Goal: Information Seeking & Learning: Learn about a topic

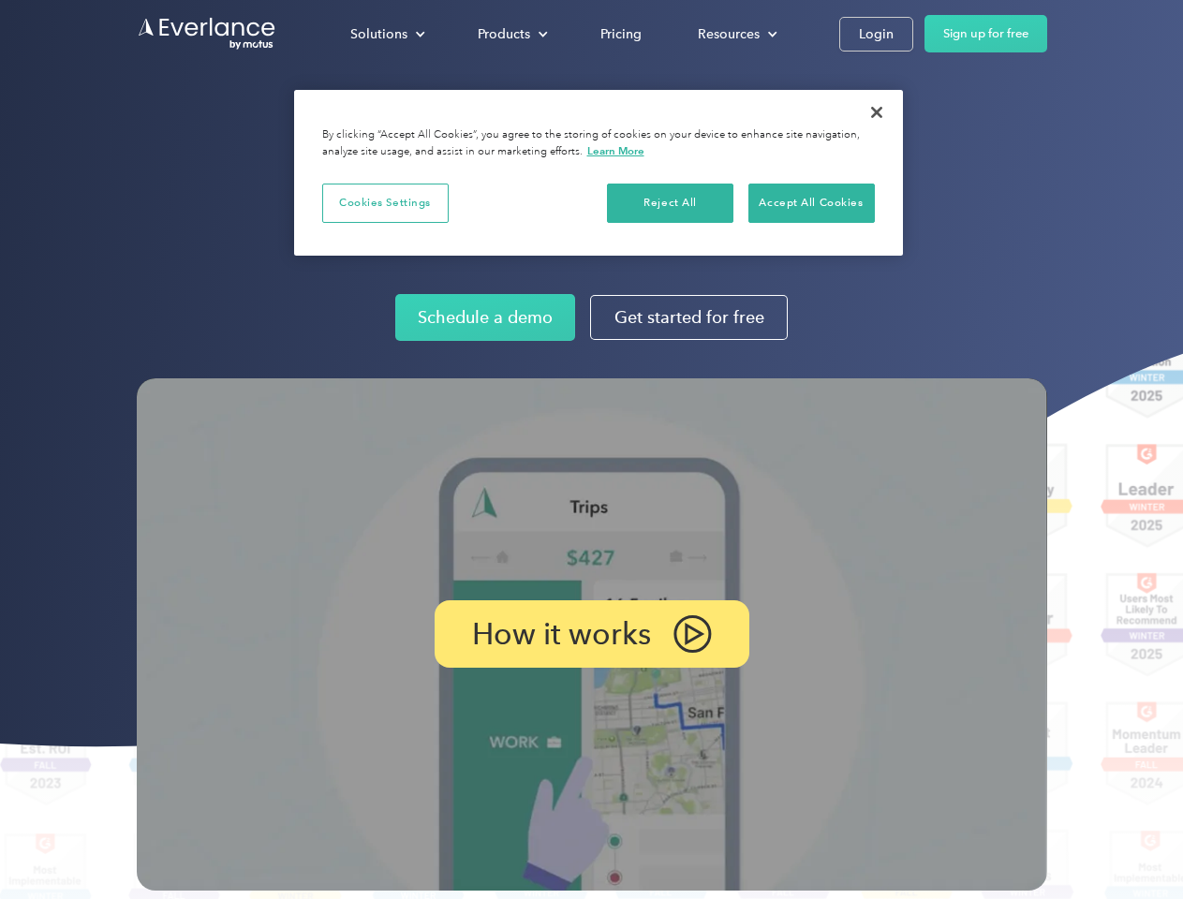
click at [591, 450] on img at bounding box center [592, 634] width 911 height 512
click at [387, 34] on div "Solutions" at bounding box center [378, 33] width 57 height 23
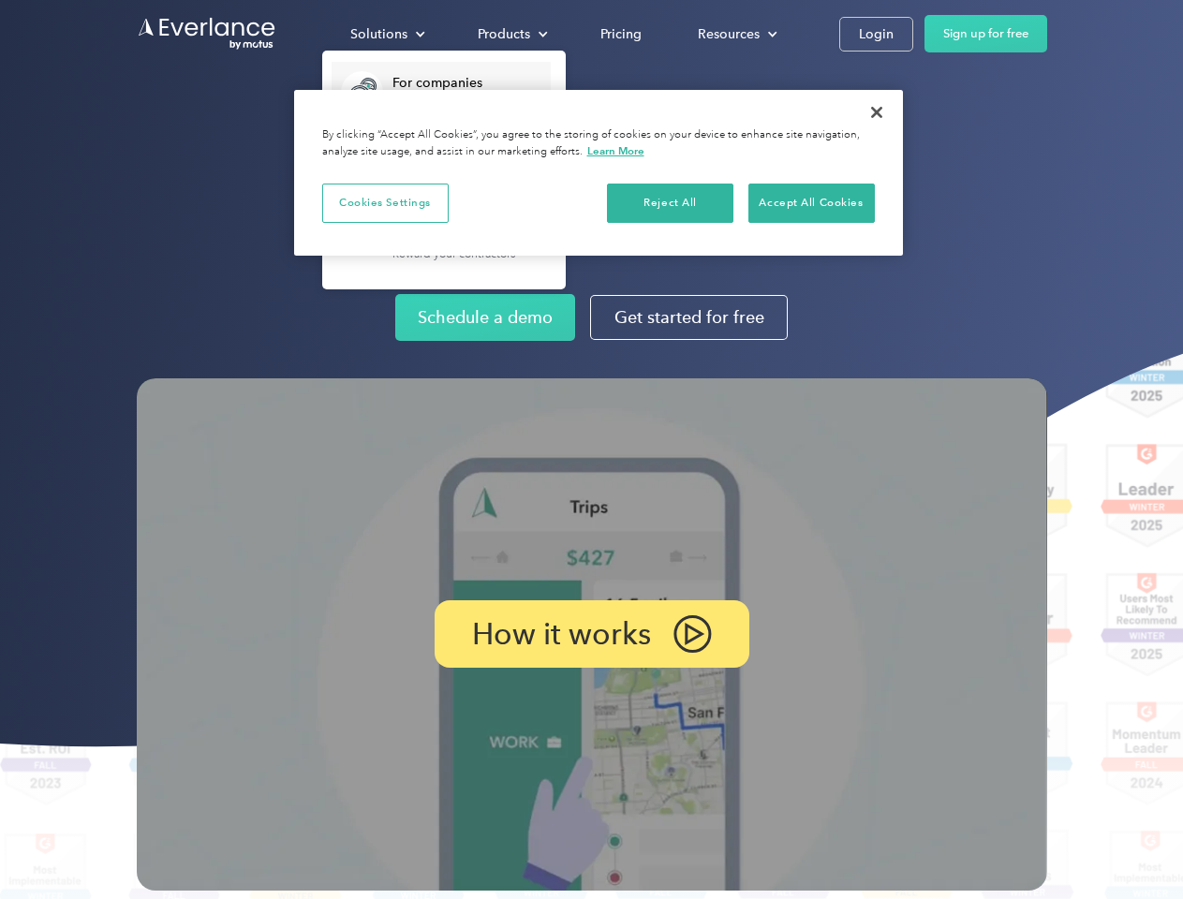
click at [511, 34] on div "Products" at bounding box center [504, 33] width 52 height 23
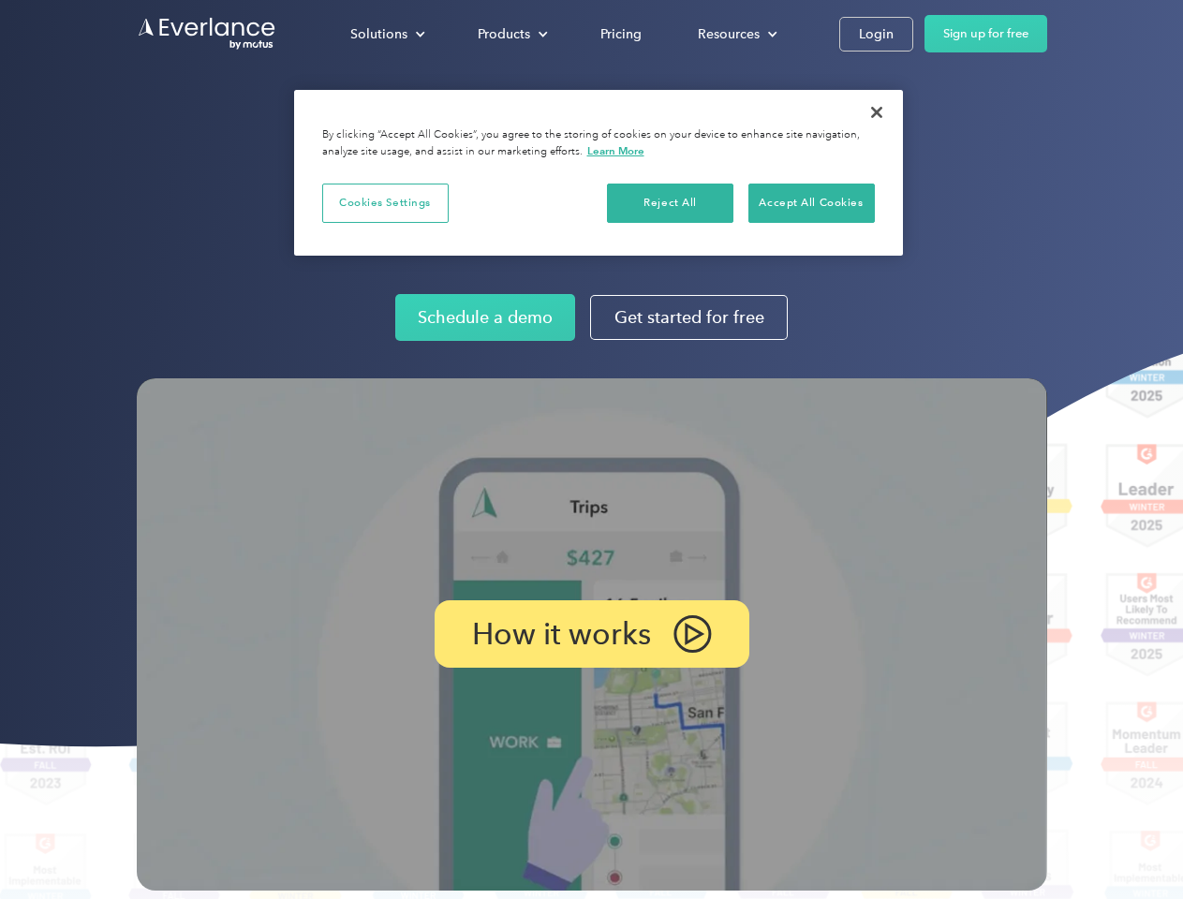
click at [735, 34] on div "Resources" at bounding box center [729, 33] width 62 height 23
click at [591, 634] on p "How it works" at bounding box center [561, 634] width 179 height 22
click at [385, 202] on button "Cookies Settings" at bounding box center [385, 203] width 126 height 39
click at [671, 202] on button "Reject All" at bounding box center [670, 203] width 126 height 39
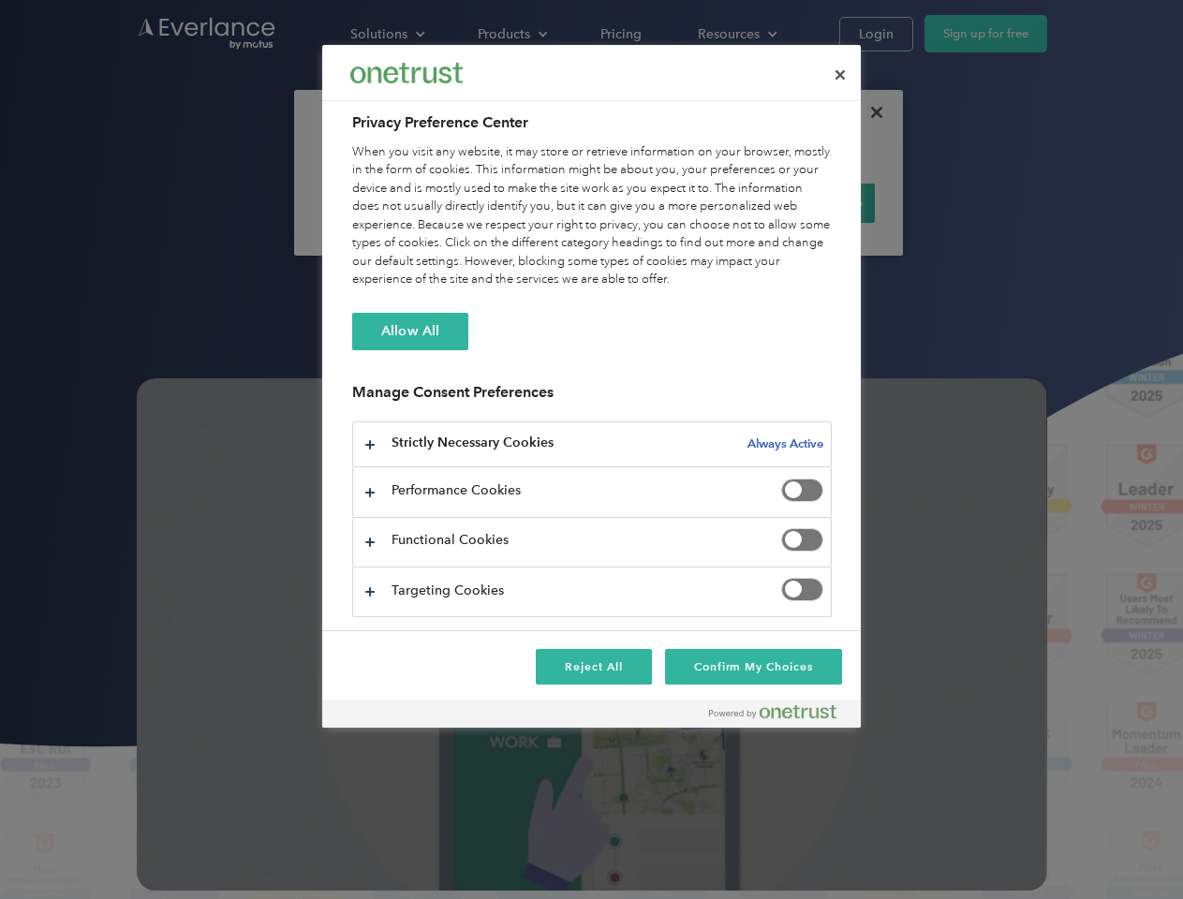
click at [811, 202] on div "When you visit any website, it may store or retrieve information on your browse…" at bounding box center [592, 216] width 480 height 146
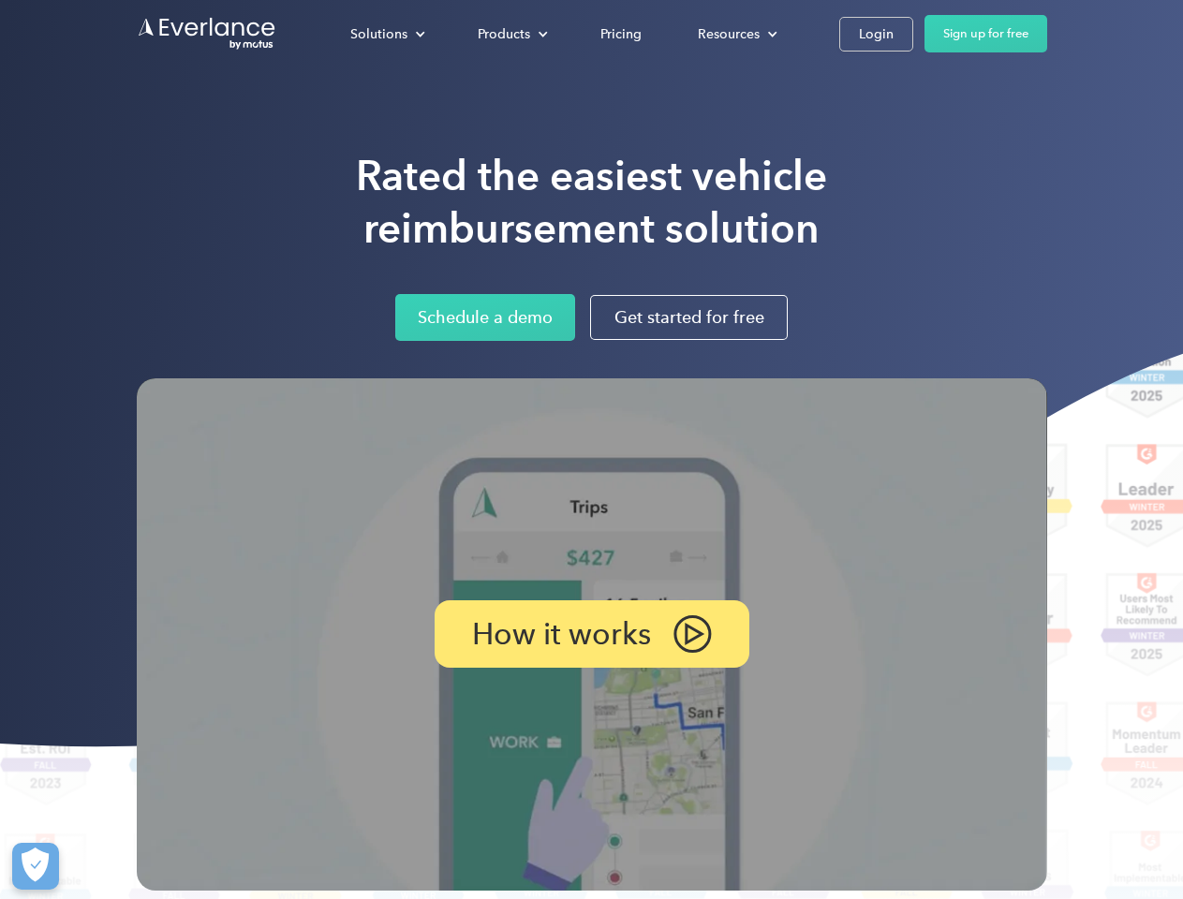
click at [877, 112] on div at bounding box center [591, 449] width 1183 height 899
